Goal: Check status: Check status

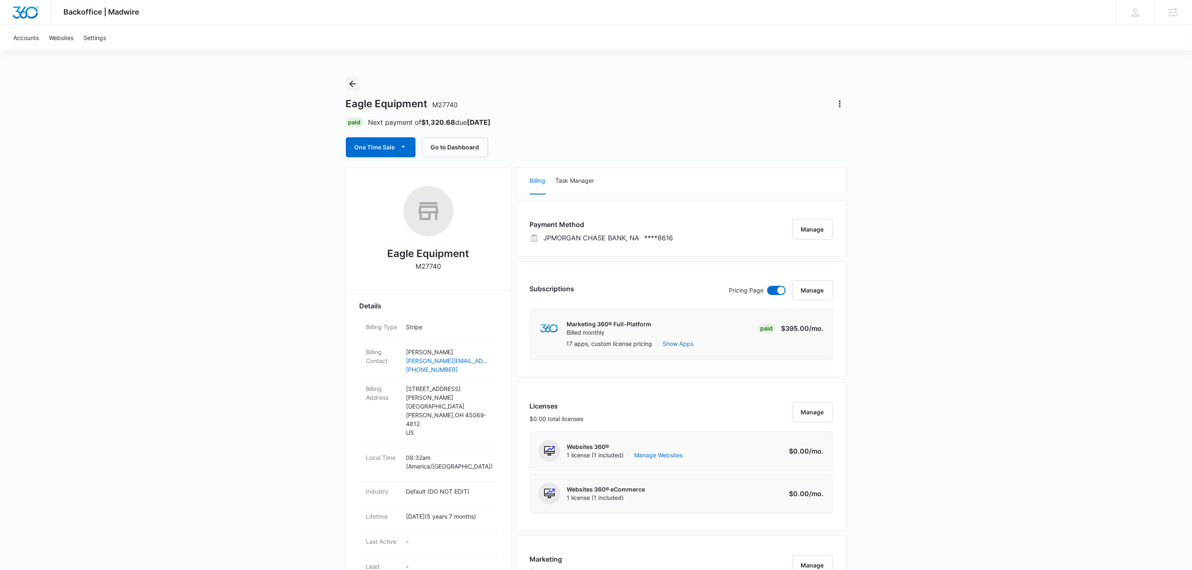
click at [353, 82] on icon "Back" at bounding box center [352, 84] width 10 height 10
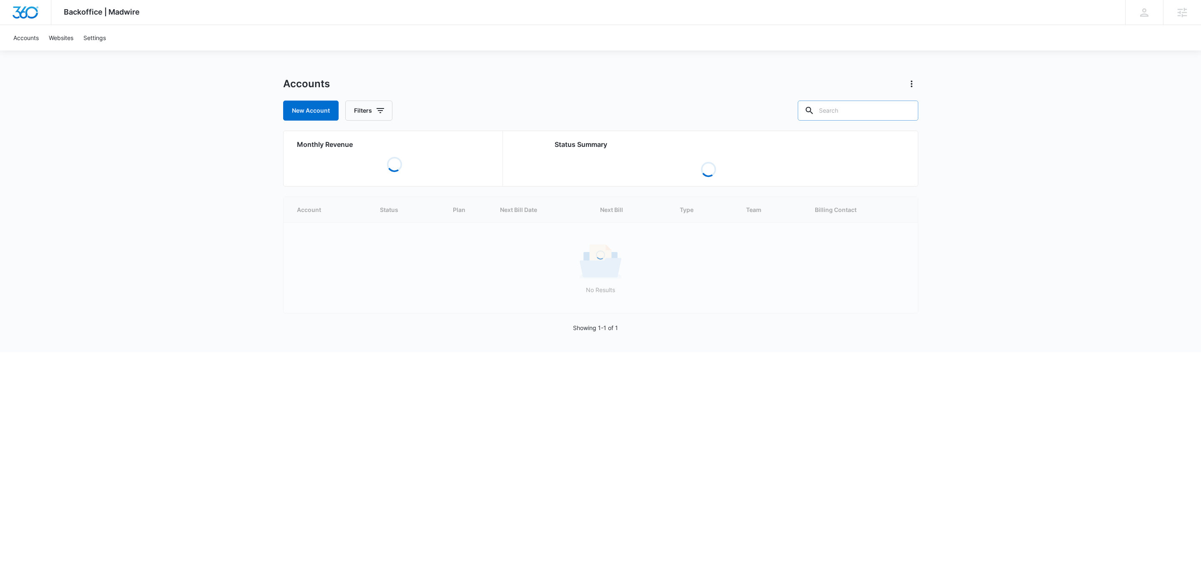
click at [841, 106] on input "text" at bounding box center [858, 111] width 121 height 20
paste input "M333709"
type input "M333709"
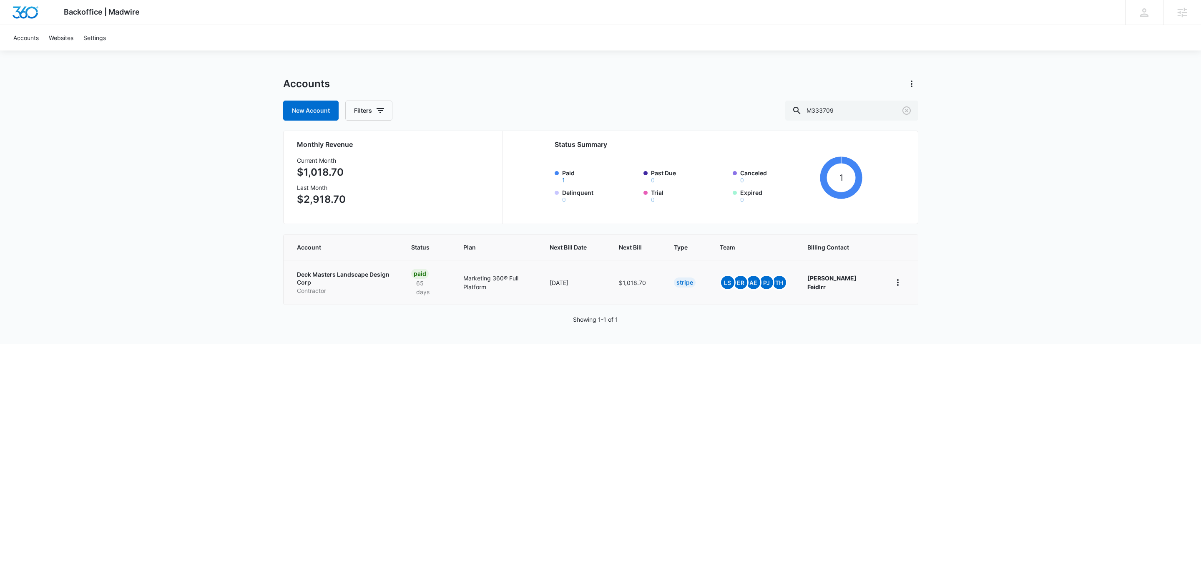
click at [349, 273] on p "Deck Masters Landscape Design Corp" at bounding box center [344, 278] width 95 height 16
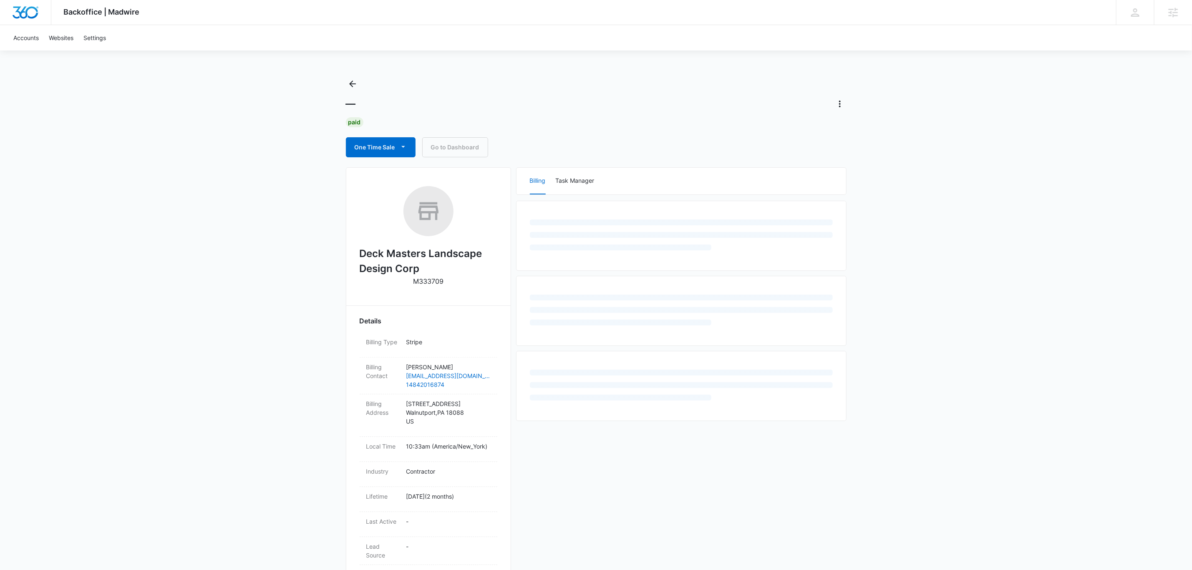
drag, startPoint x: 351, startPoint y: 273, endPoint x: 965, endPoint y: 307, distance: 615.3
click at [962, 288] on div "Backoffice | Madwire Apps Settings Chris Johns chris.johns@madwire.com My Profi…" at bounding box center [596, 367] width 1192 height 734
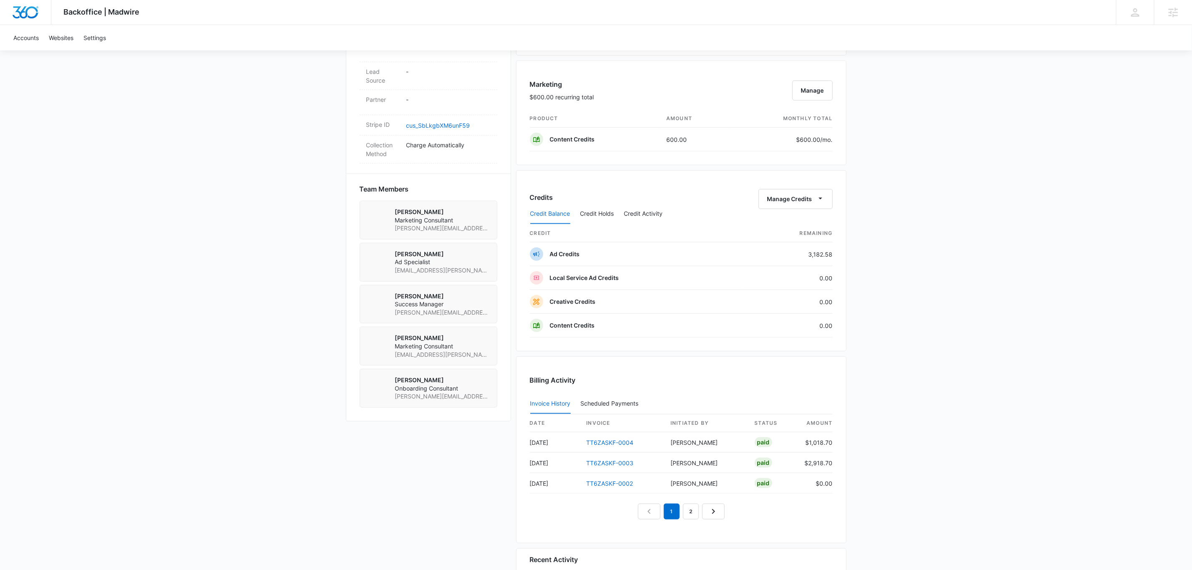
scroll to position [500, 0]
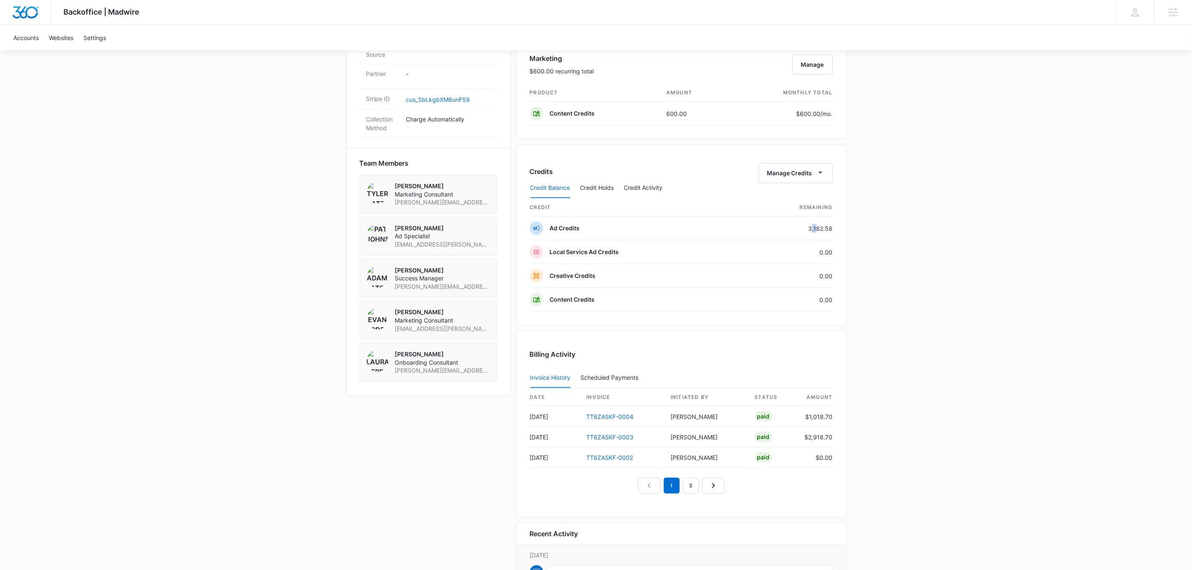
drag, startPoint x: 812, startPoint y: 233, endPoint x: 837, endPoint y: 234, distance: 25.0
click at [836, 231] on div "Credits Manage Credits Credit Balance Credit Holds Credit Activity credit Remai…" at bounding box center [681, 234] width 330 height 181
click at [1088, 278] on div "Backoffice | Madwire Apps Settings Chris Johns chris.johns@madwire.com My Profi…" at bounding box center [596, 94] width 1192 height 1189
